Goal: Register for event/course

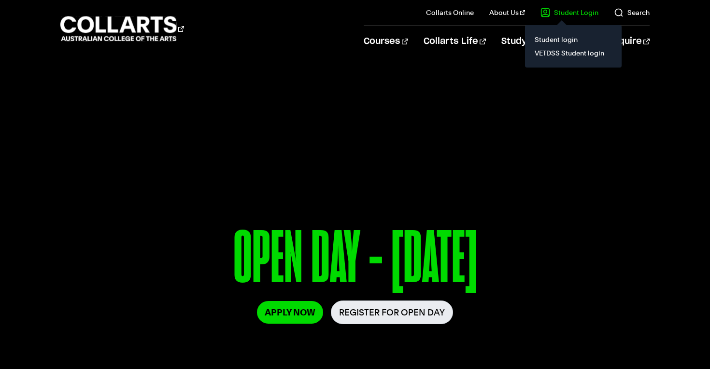
click at [588, 14] on link "Student Login" at bounding box center [569, 13] width 58 height 10
click at [555, 42] on link "Student login" at bounding box center [572, 40] width 81 height 14
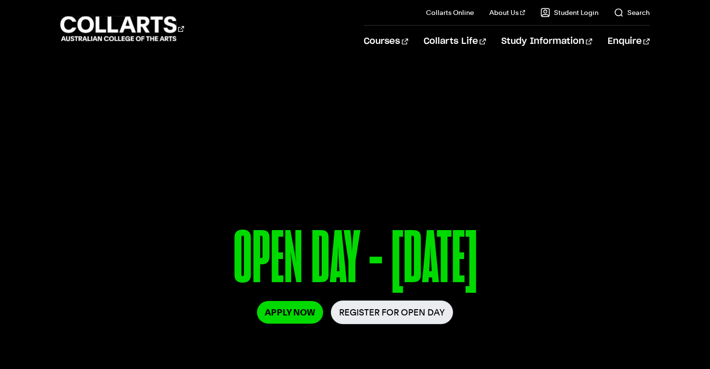
click at [320, 242] on p "OPEN DAY - 30 AUG" at bounding box center [355, 261] width 574 height 80
click at [376, 318] on link "Register for Open Day" at bounding box center [392, 313] width 122 height 24
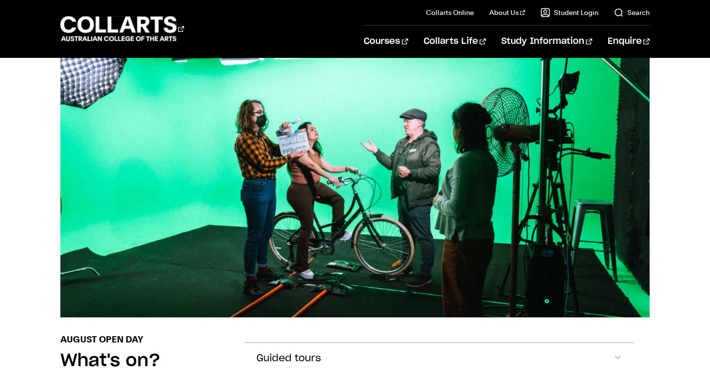
scroll to position [1014, 0]
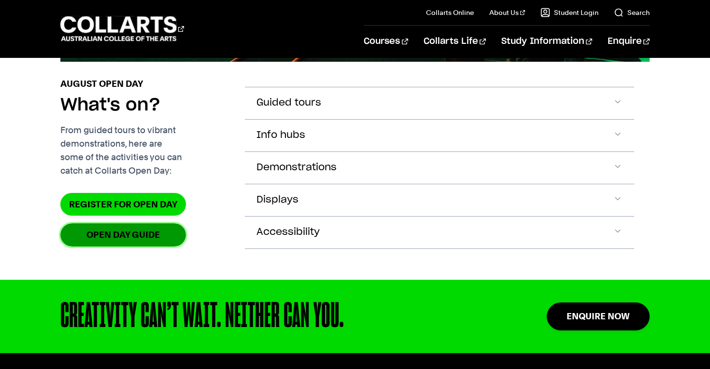
click at [138, 246] on link "OPEN DAY GUIDE" at bounding box center [122, 234] width 125 height 23
